Goal: Information Seeking & Learning: Learn about a topic

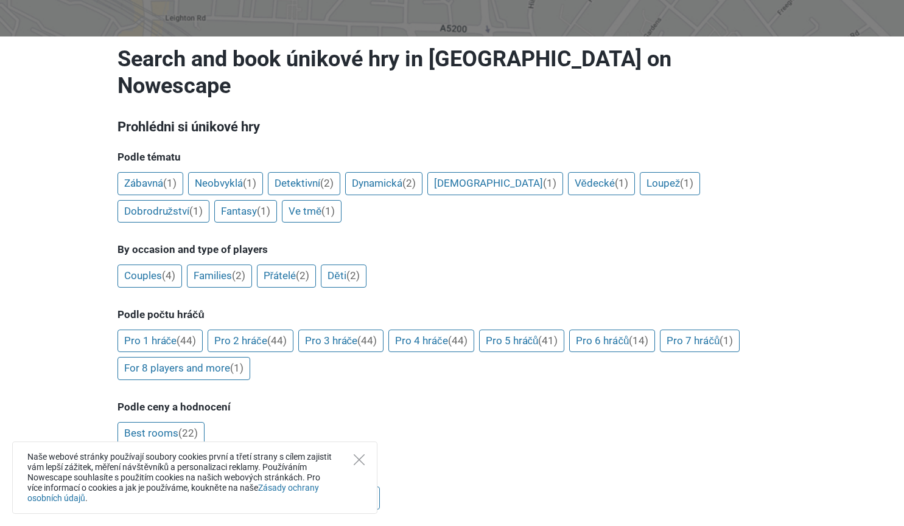
scroll to position [122, 0]
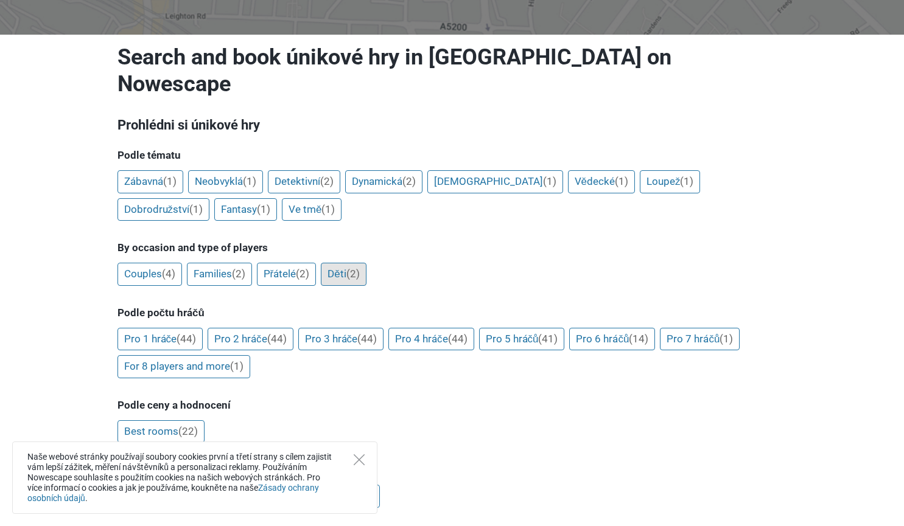
click at [340, 263] on link "Děti (2)" at bounding box center [343, 274] width 45 height 23
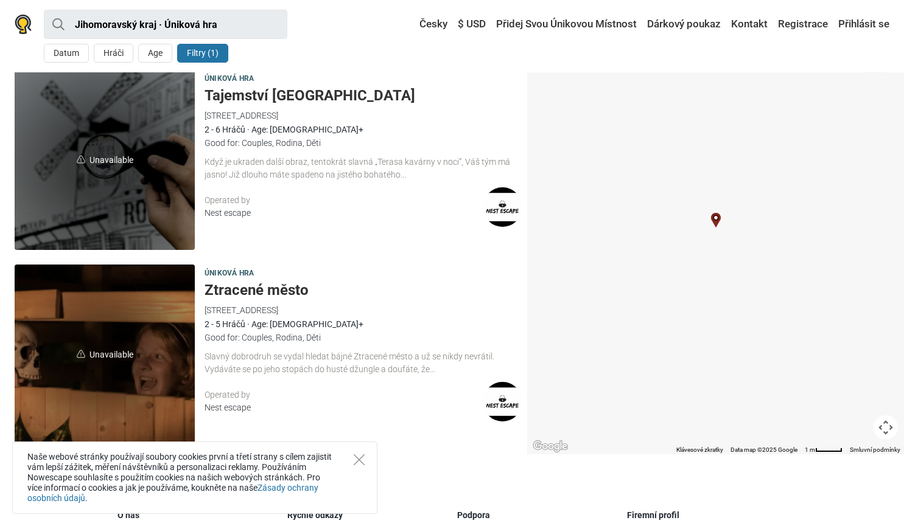
scroll to position [24, 0]
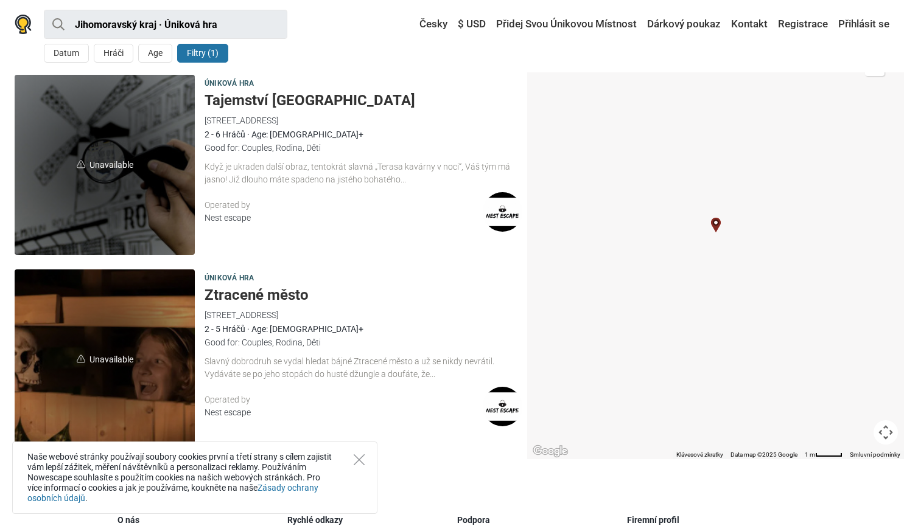
click at [91, 170] on span "Unavailable" at bounding box center [105, 165] width 180 height 180
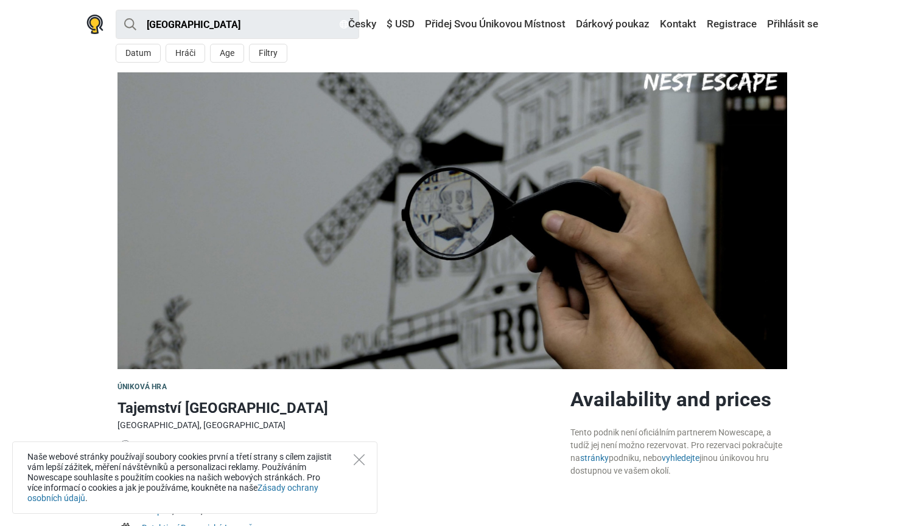
click at [452, 492] on div "Good for:" at bounding box center [351, 498] width 419 height 13
